Goal: Information Seeking & Learning: Learn about a topic

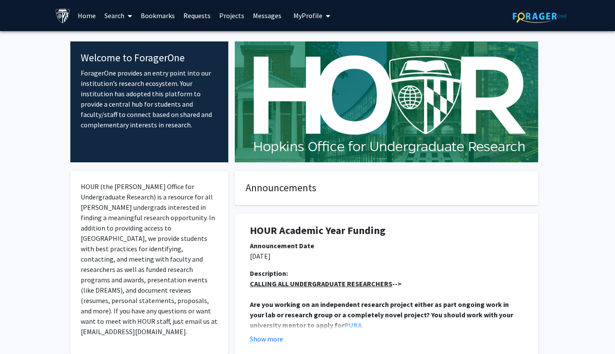
scroll to position [61, 0]
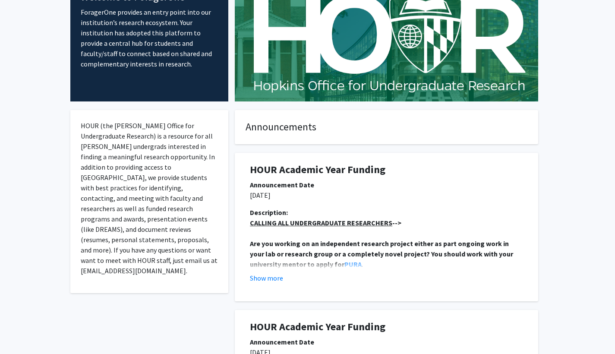
click at [383, 139] on fg-card "Announcements" at bounding box center [386, 127] width 303 height 34
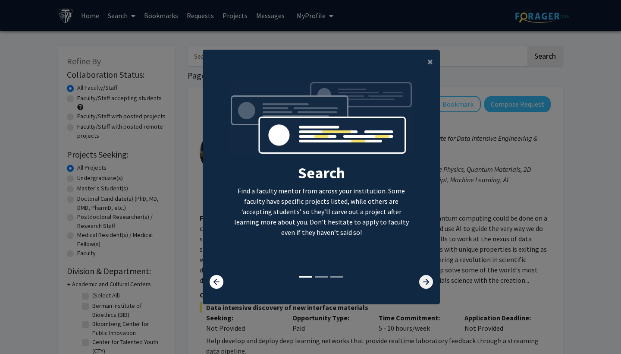
click at [419, 283] on icon at bounding box center [426, 282] width 14 height 14
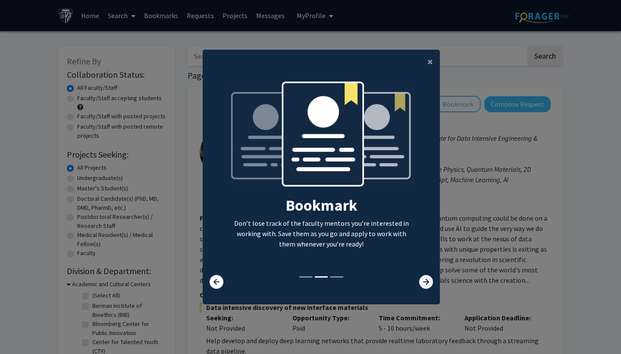
click at [419, 283] on icon at bounding box center [426, 282] width 14 height 14
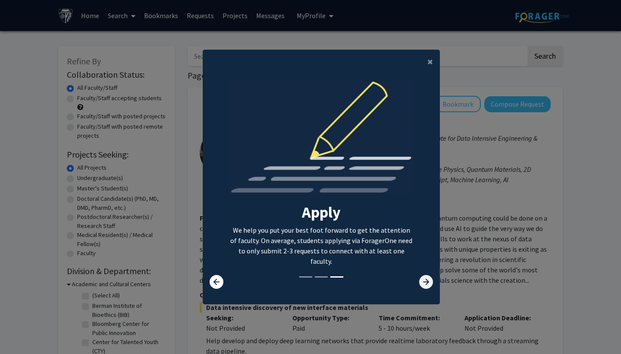
click at [419, 283] on icon at bounding box center [426, 282] width 14 height 14
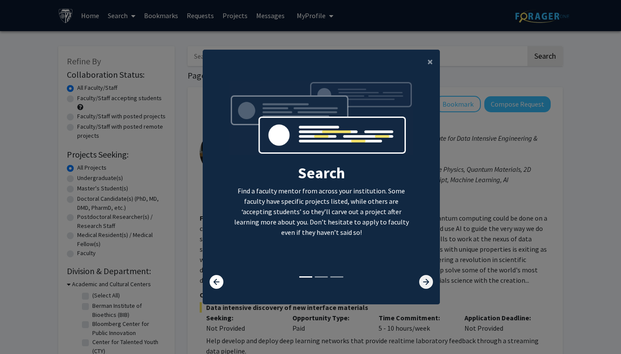
click at [420, 289] on icon at bounding box center [426, 282] width 14 height 14
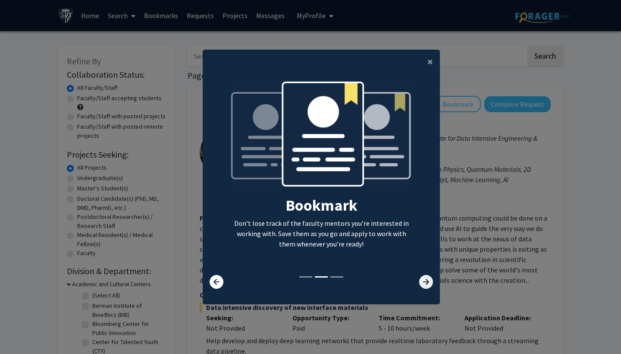
click at [420, 288] on icon at bounding box center [426, 282] width 14 height 14
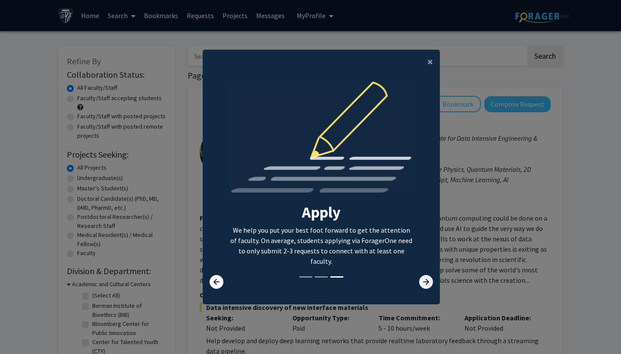
click at [419, 287] on icon at bounding box center [426, 282] width 14 height 14
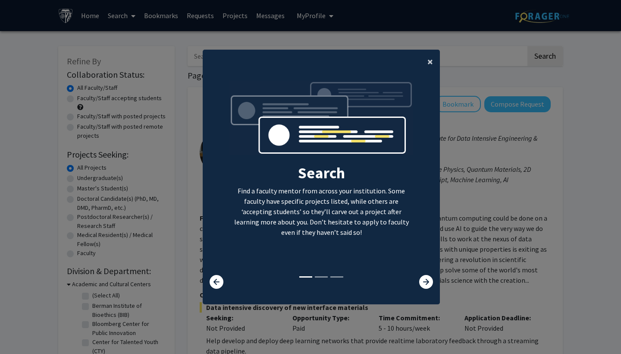
click at [433, 57] on button "×" at bounding box center [430, 62] width 19 height 24
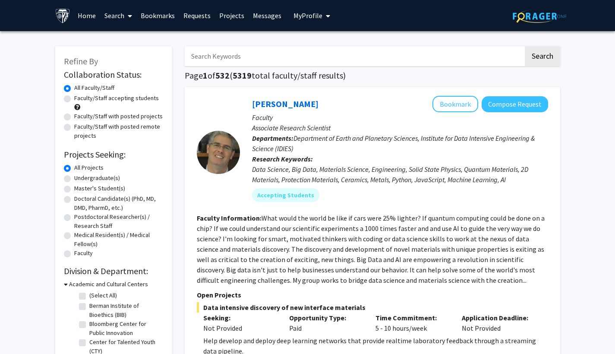
click at [74, 179] on label "Undergraduate(s)" at bounding box center [97, 177] width 46 height 9
click at [74, 179] on input "Undergraduate(s)" at bounding box center [77, 176] width 6 height 6
radio input "true"
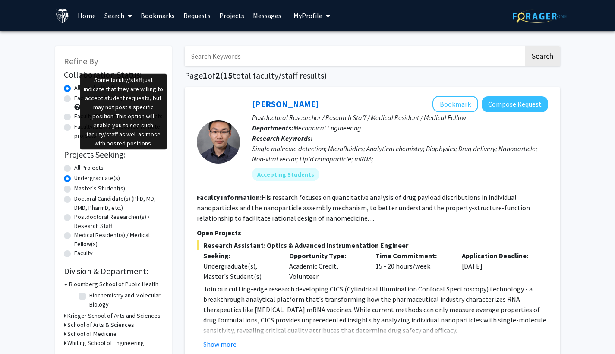
click at [77, 107] on span at bounding box center [77, 107] width 6 height 6
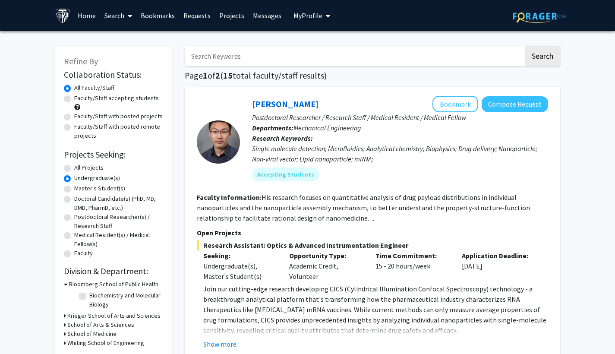
click at [77, 107] on span at bounding box center [77, 107] width 6 height 6
click at [74, 100] on label "Faculty/Staff accepting students" at bounding box center [116, 98] width 85 height 9
click at [74, 99] on input "Faculty/Staff accepting students" at bounding box center [77, 97] width 6 height 6
radio input "true"
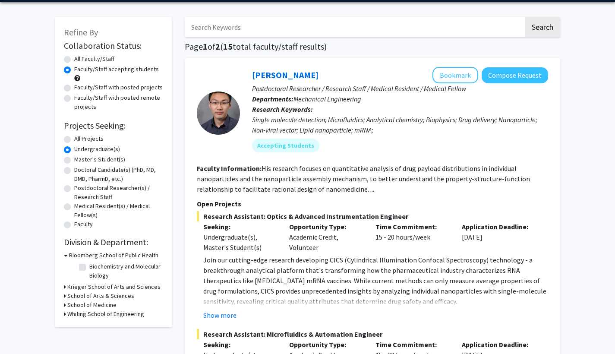
scroll to position [31, 0]
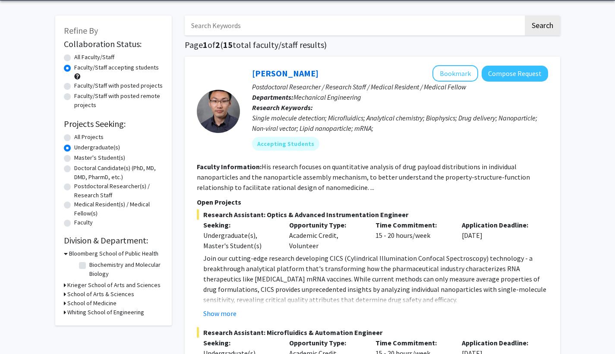
click at [67, 315] on h3 "Whiting School of Engineering" at bounding box center [105, 312] width 77 height 9
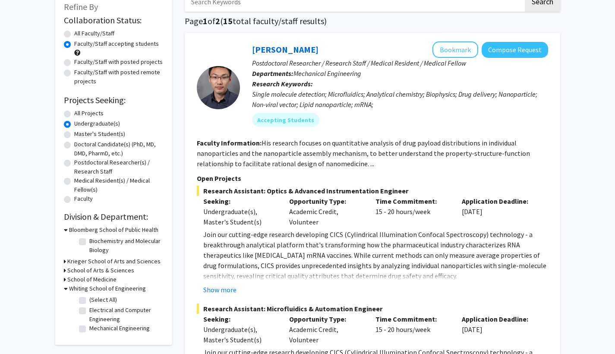
scroll to position [38, 0]
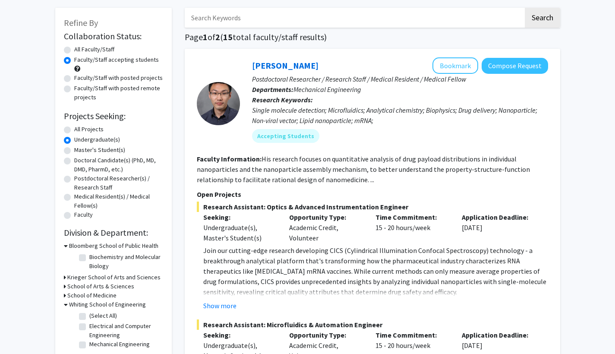
click at [349, 179] on fg-read-more "His research focuses on quantitative analysis of drug payload distributions in …" at bounding box center [363, 168] width 333 height 29
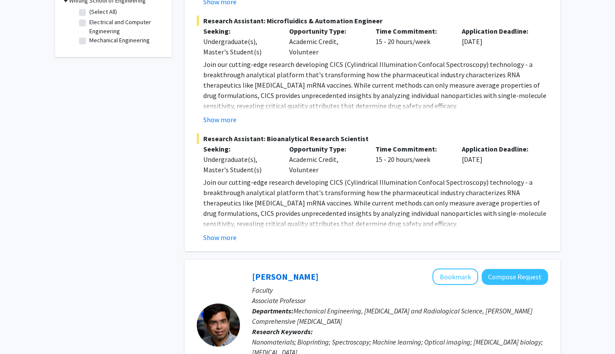
scroll to position [0, 0]
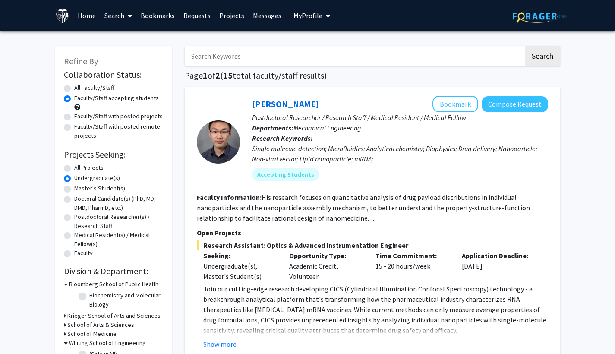
click at [300, 283] on div "Research Assistant: Optics & Advanced Instrumentation Engineer Seeking: Undergr…" at bounding box center [372, 294] width 351 height 109
